Goal: Task Accomplishment & Management: Complete application form

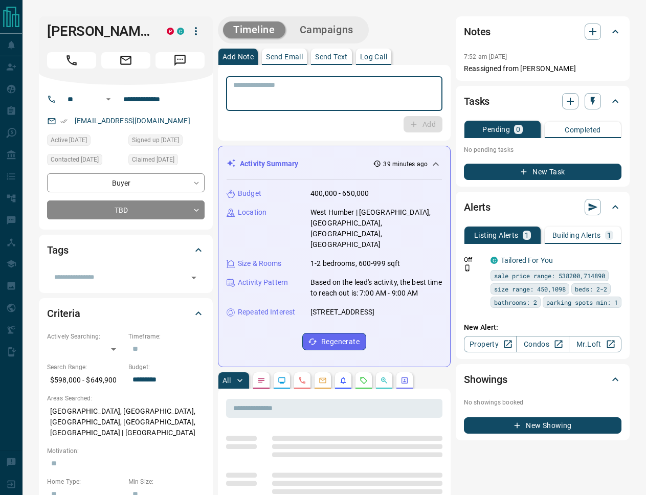
drag, startPoint x: 301, startPoint y: 90, endPoint x: 253, endPoint y: 108, distance: 51.2
click at [301, 89] on textarea at bounding box center [334, 94] width 202 height 26
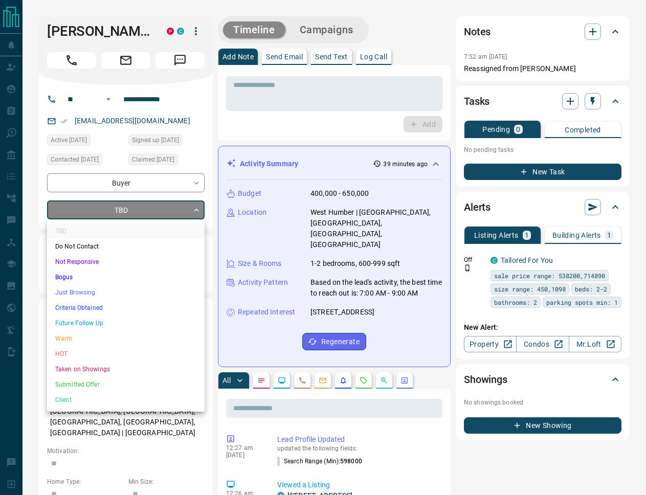
click at [81, 340] on li "Warm" at bounding box center [126, 338] width 158 height 15
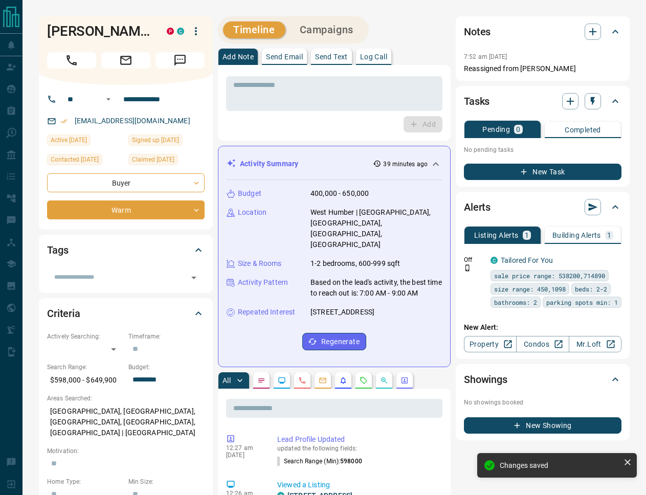
type input "*"
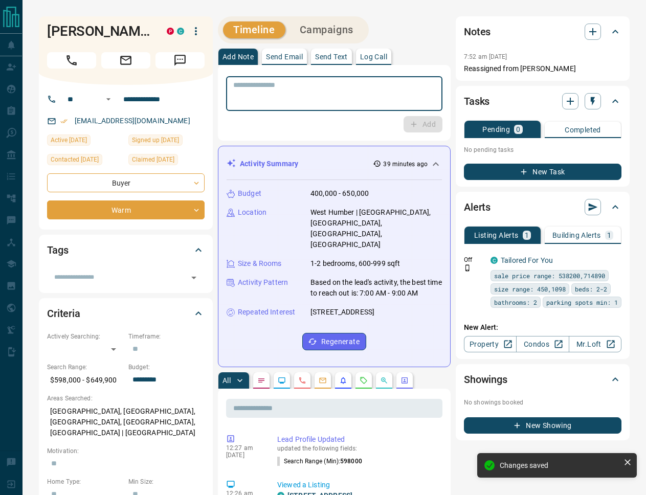
click at [345, 88] on textarea at bounding box center [334, 94] width 202 height 26
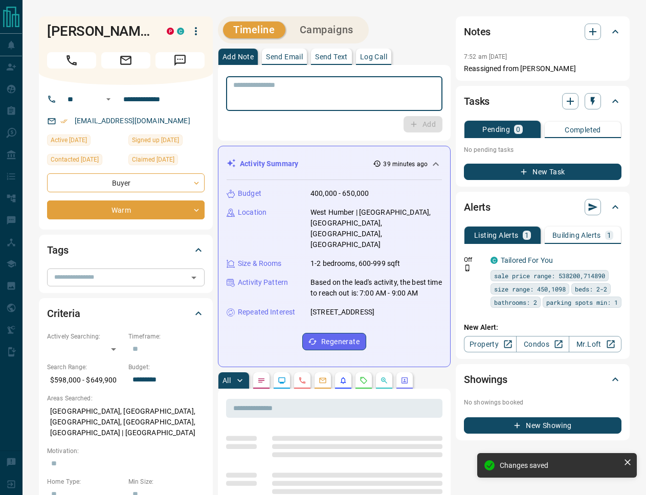
click at [131, 272] on input "text" at bounding box center [117, 277] width 135 height 11
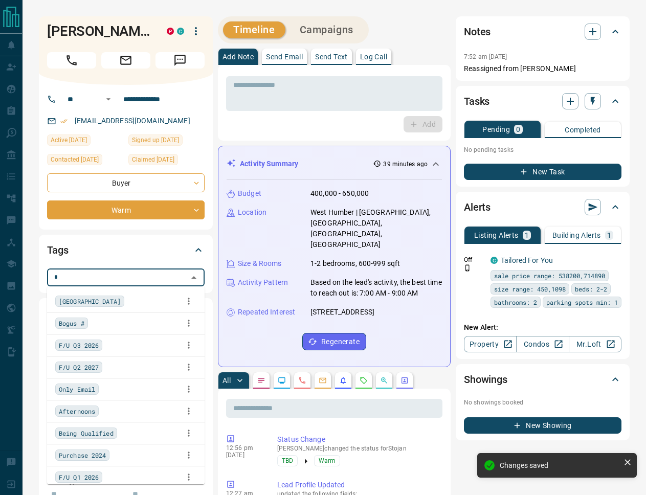
type input "**"
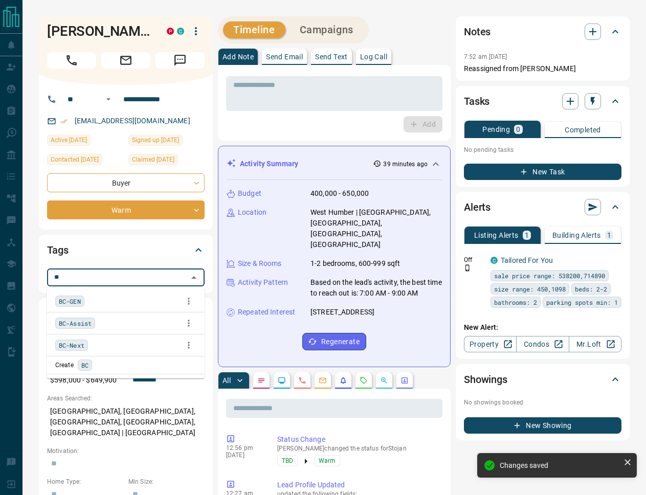
click at [89, 321] on span "BC-Assist" at bounding box center [75, 323] width 33 height 10
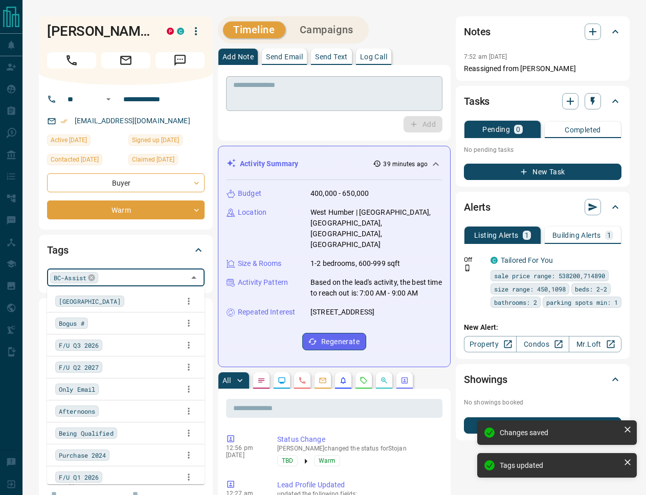
click at [266, 106] on textarea at bounding box center [334, 94] width 202 height 26
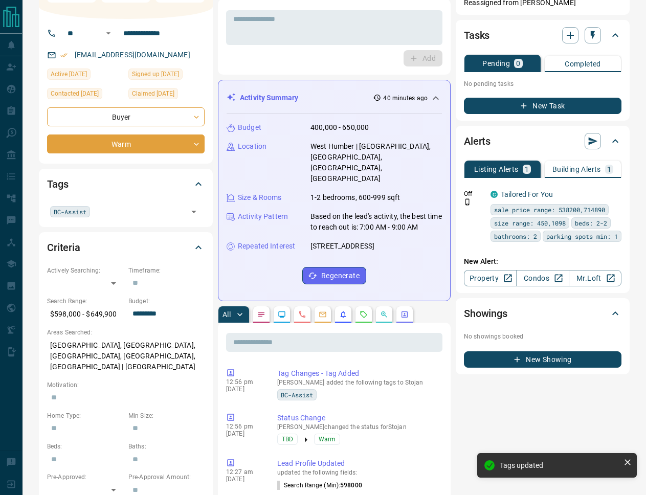
scroll to position [68, 0]
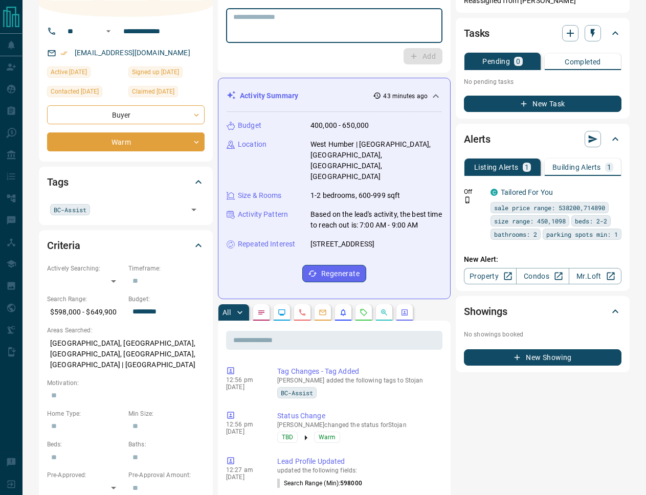
click at [295, 18] on textarea at bounding box center [334, 26] width 202 height 26
paste textarea "**********"
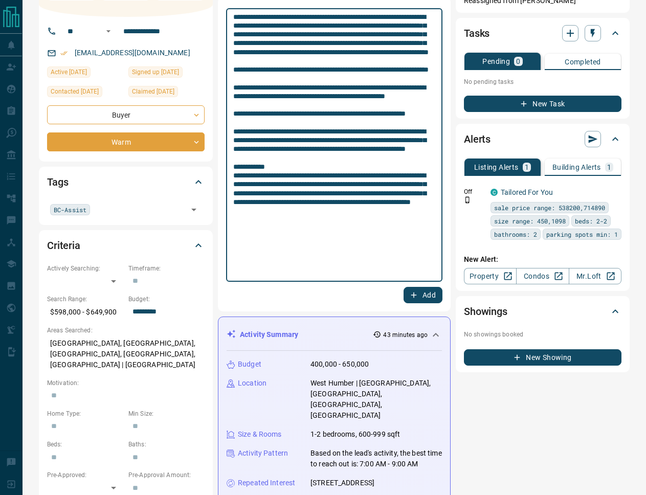
type textarea "**********"
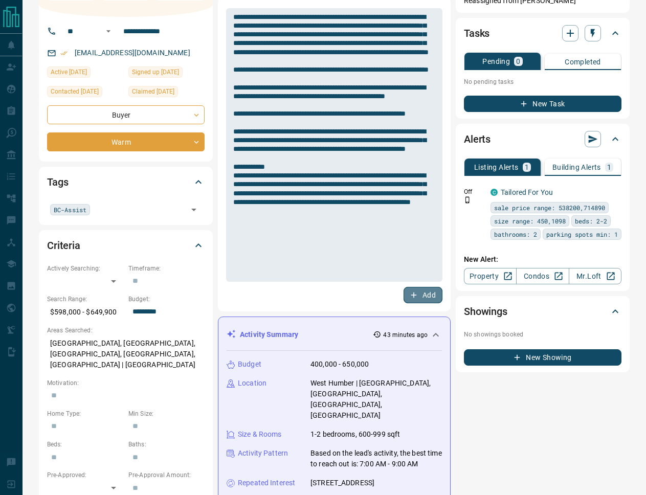
click at [413, 294] on icon "button" at bounding box center [414, 296] width 6 height 6
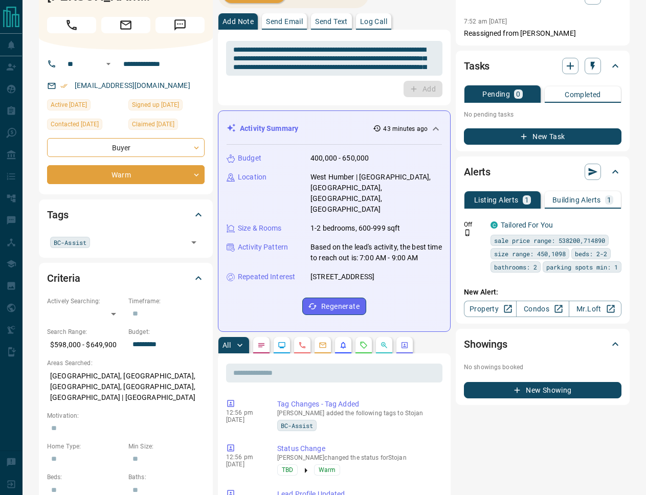
scroll to position [0, 0]
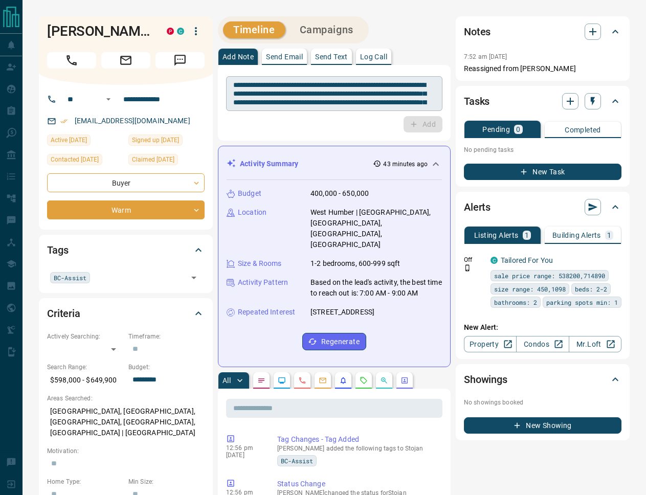
click at [324, 90] on textarea at bounding box center [334, 94] width 202 height 26
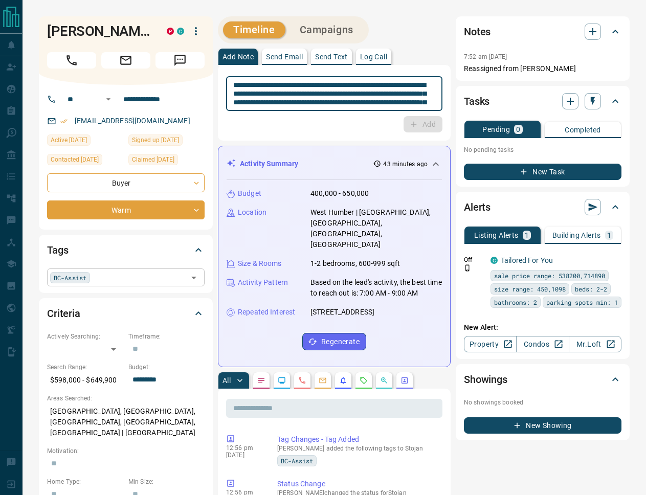
click at [135, 273] on input "text" at bounding box center [139, 277] width 92 height 11
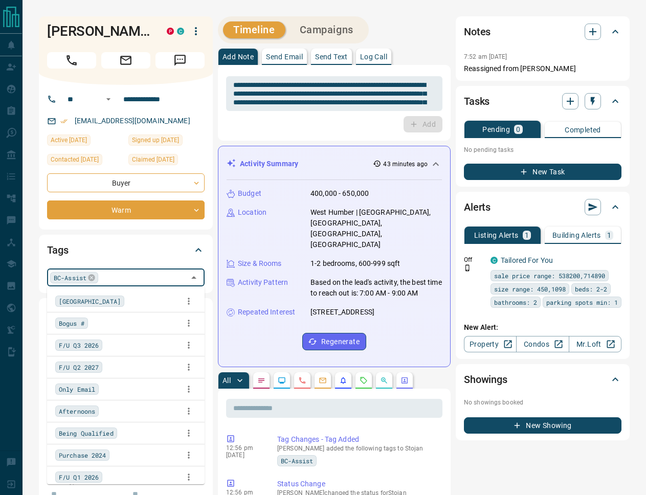
scroll to position [994, 0]
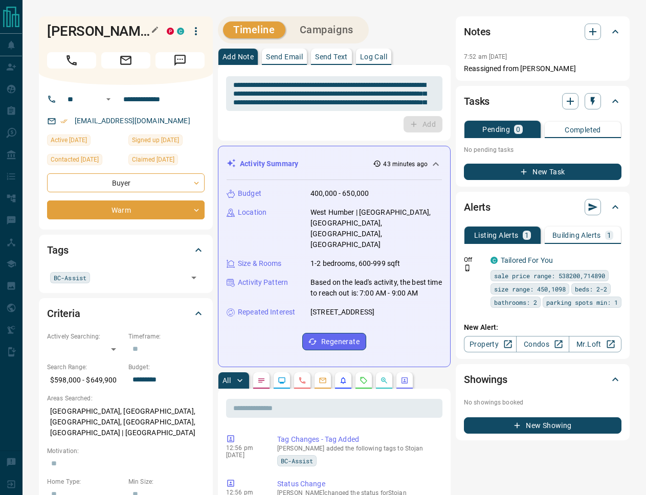
drag, startPoint x: 137, startPoint y: 35, endPoint x: 51, endPoint y: 36, distance: 86.0
click at [51, 36] on h1 "[PERSON_NAME]" at bounding box center [99, 31] width 104 height 16
copy h1 "[PERSON_NAME]"
